Goal: Obtain resource: Download file/media

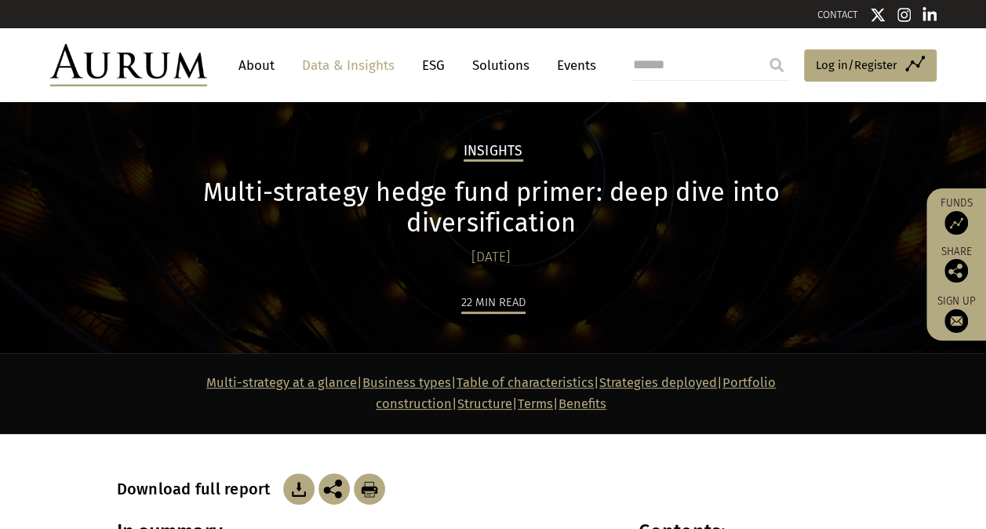
click at [339, 63] on link "Data & Insights" at bounding box center [348, 65] width 108 height 29
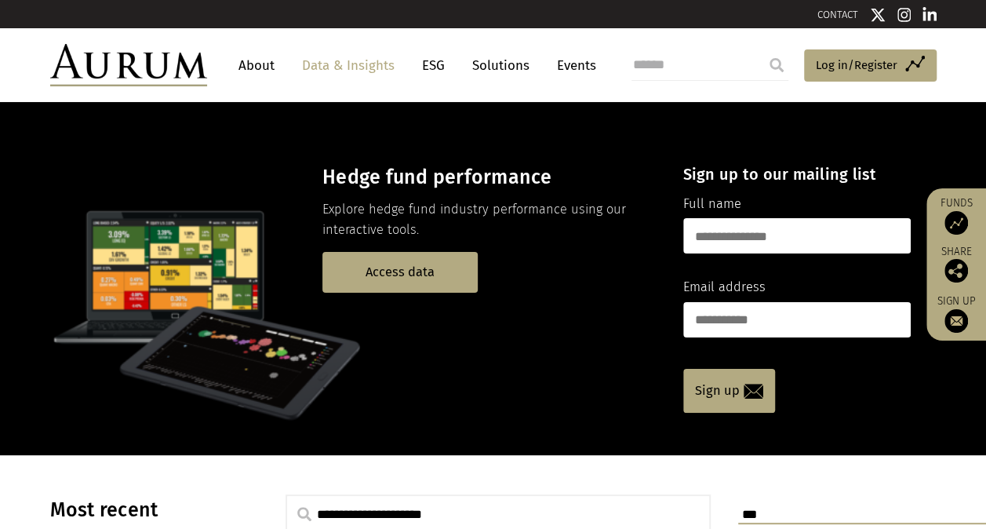
scroll to position [340, 0]
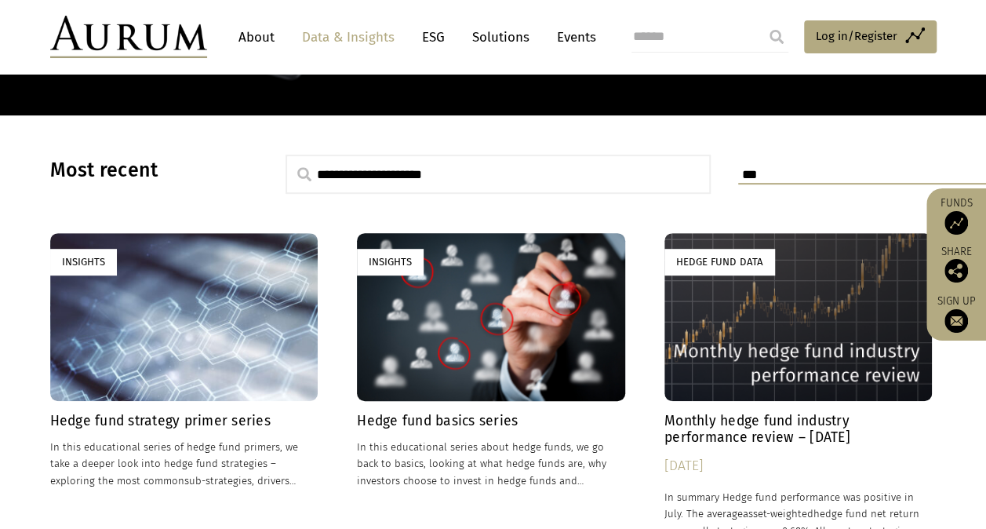
click at [727, 417] on h4 "Monthly hedge fund industry performance review – [DATE]" at bounding box center [798, 429] width 268 height 33
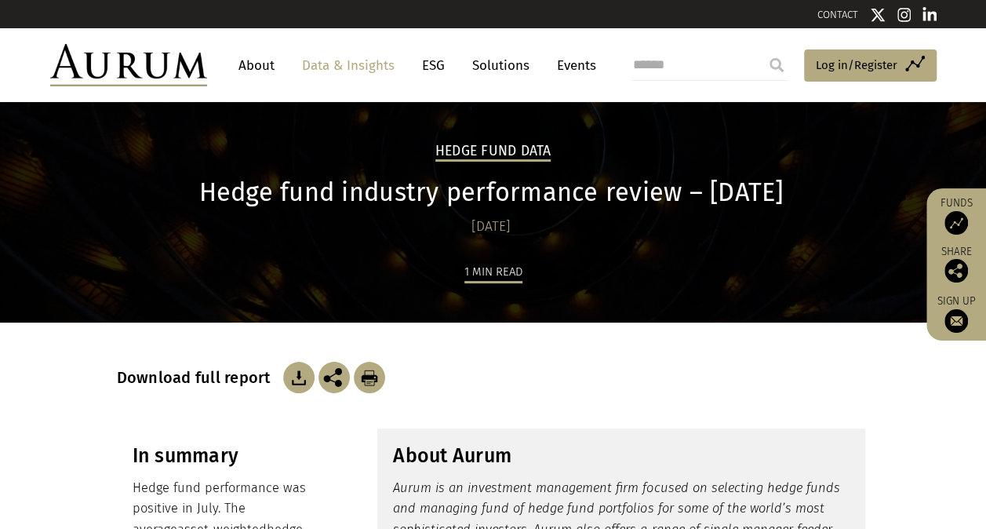
scroll to position [340, 0]
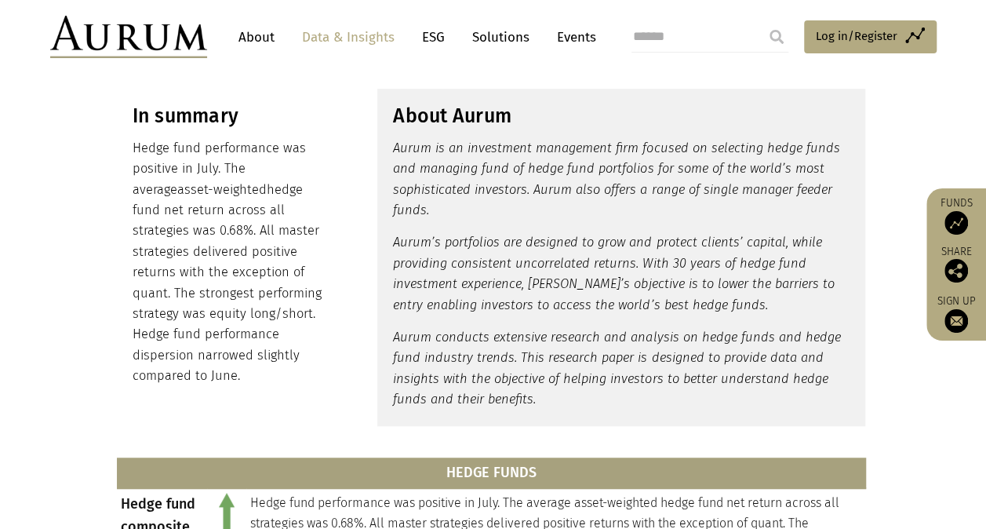
click at [736, 232] on p "Aurum’s portfolios are designed to grow and protect clients’ capital, while pro…" at bounding box center [621, 273] width 457 height 83
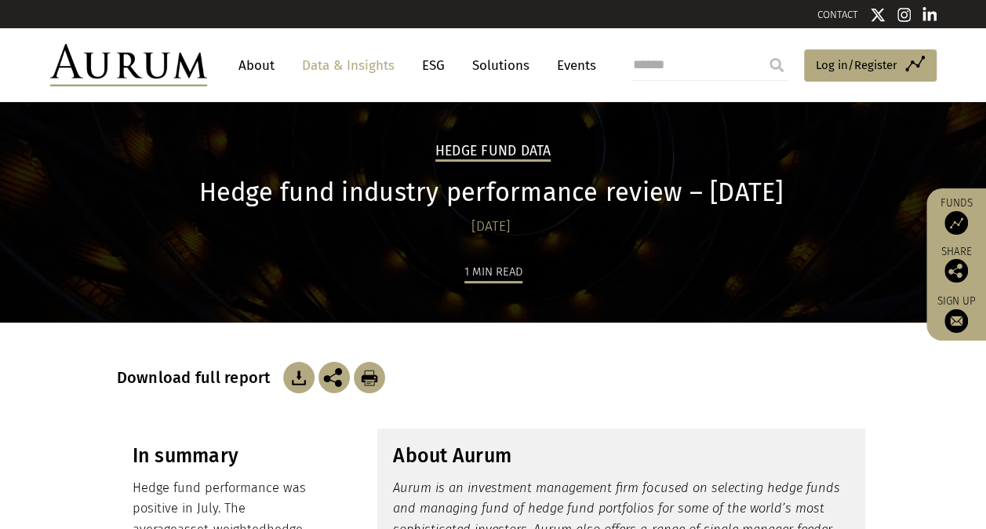
click at [294, 383] on img at bounding box center [298, 377] width 31 height 31
